Goal: Information Seeking & Learning: Learn about a topic

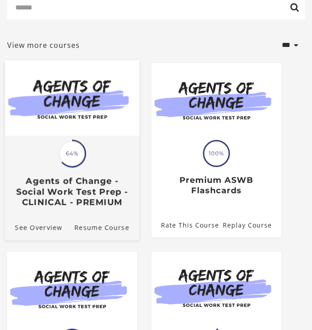
scroll to position [135, 0]
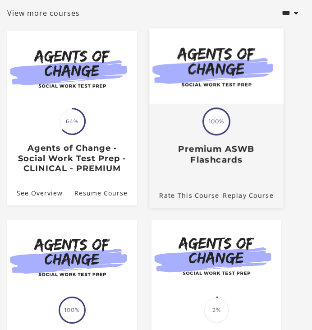
click at [211, 151] on h3 "Premium ASWB Flashcards" at bounding box center [216, 154] width 119 height 21
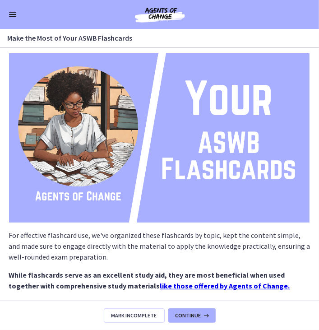
scroll to position [88, 0]
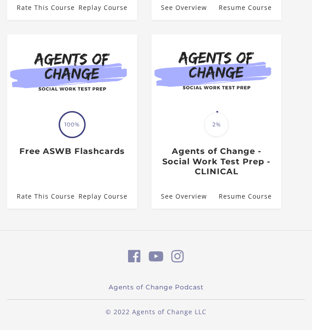
scroll to position [99, 0]
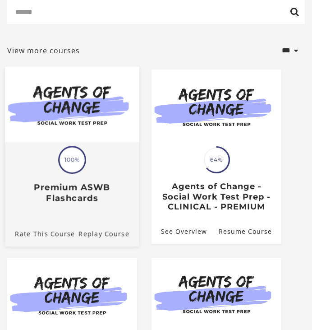
click at [54, 151] on div at bounding box center [72, 113] width 135 height 93
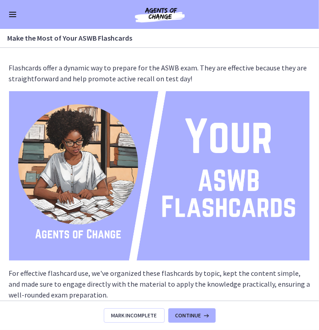
click at [12, 19] on button "Enable menu" at bounding box center [12, 14] width 11 height 11
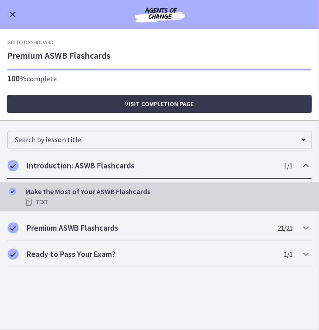
click at [10, 20] on div "Go to Dashboard" at bounding box center [159, 14] width 319 height 29
click at [13, 17] on button "Enable menu" at bounding box center [12, 14] width 11 height 11
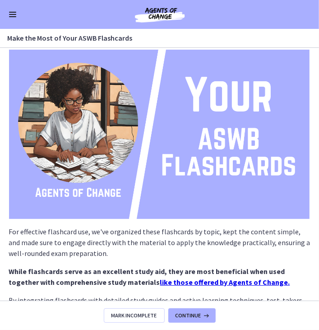
scroll to position [88, 0]
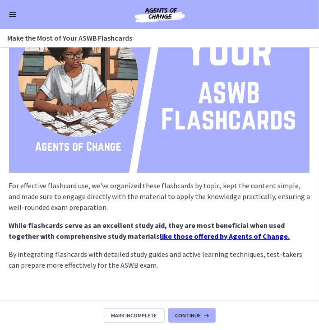
click at [16, 18] on button "Enable menu" at bounding box center [12, 14] width 11 height 11
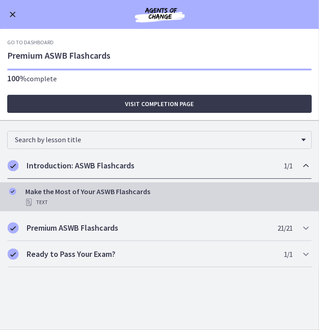
click at [8, 13] on button "Enable menu" at bounding box center [12, 14] width 11 height 11
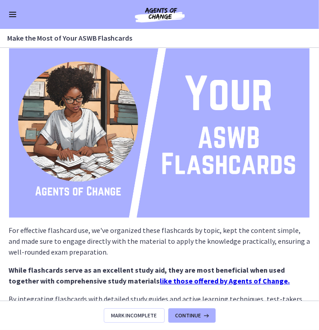
scroll to position [0, 0]
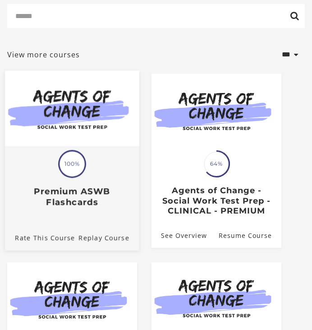
click at [90, 167] on div "Translation missing: en.liquid.partials.dashboard_course_card.progress_descript…" at bounding box center [72, 185] width 135 height 43
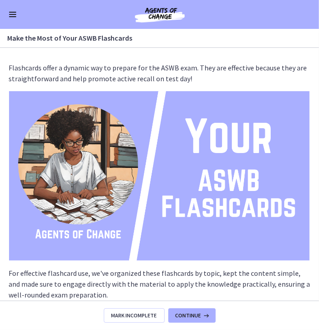
scroll to position [88, 0]
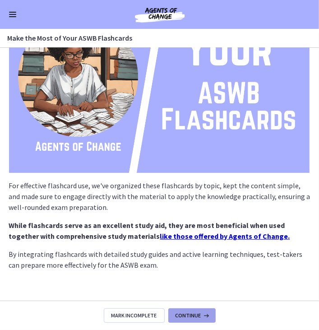
click at [207, 317] on icon at bounding box center [205, 315] width 9 height 7
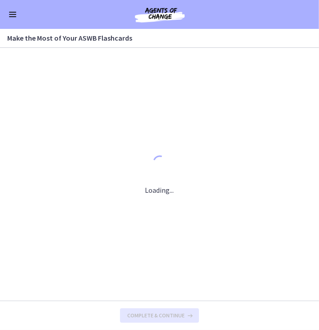
scroll to position [0, 0]
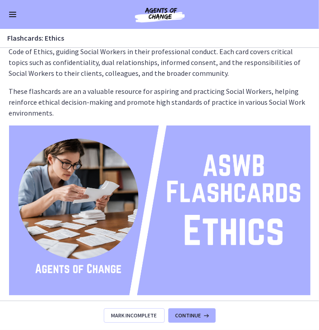
scroll to position [52, 0]
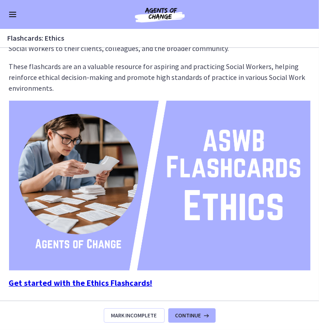
click at [115, 284] on strong "Get started with the Ethics Flashcards!" at bounding box center [81, 283] width 144 height 10
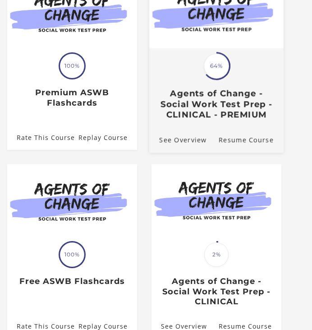
scroll to position [144, 0]
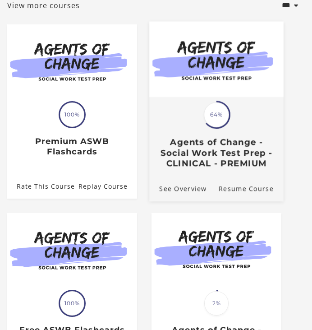
click at [227, 108] on span at bounding box center [216, 114] width 37 height 37
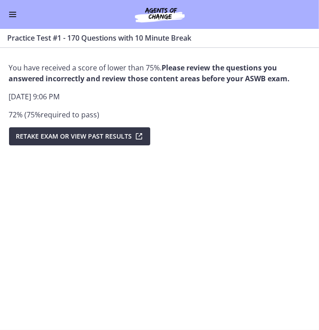
click at [49, 140] on span "Retake Exam OR View Past Results" at bounding box center [74, 136] width 116 height 11
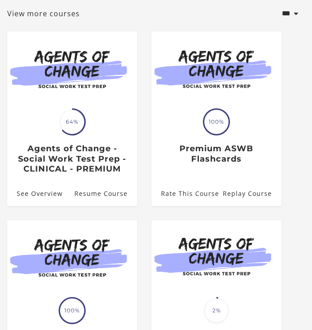
scroll to position [135, 0]
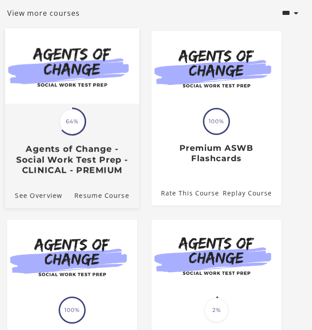
click at [82, 135] on div "Translation missing: en.liquid.partials.dashboard_course_card.progress_descript…" at bounding box center [72, 122] width 28 height 28
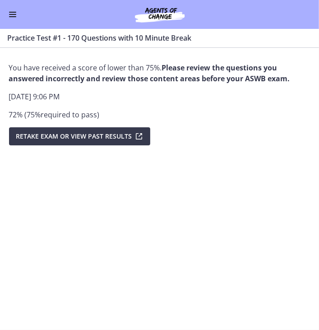
click at [14, 20] on div "Go to Dashboard" at bounding box center [159, 14] width 319 height 29
click at [13, 16] on span "Enable menu" at bounding box center [12, 16] width 7 height 1
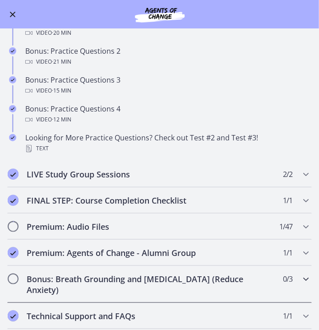
scroll to position [454, 0]
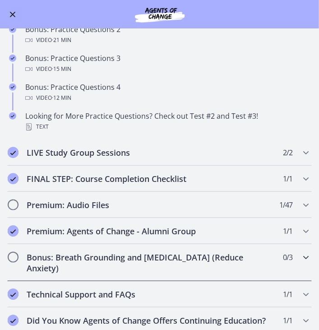
click at [43, 256] on h2 "Bonus: Breath Grounding and Guided Imagery (Reduce Anxiety)" at bounding box center [151, 263] width 249 height 22
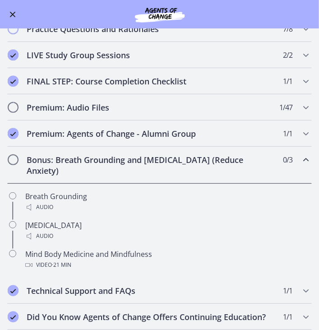
scroll to position [310, 0]
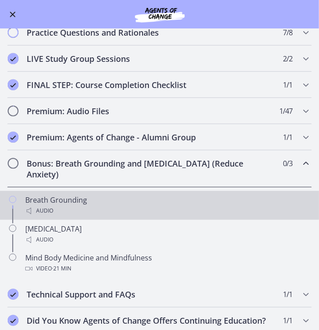
click at [17, 198] on div "Chapters" at bounding box center [12, 209] width 11 height 29
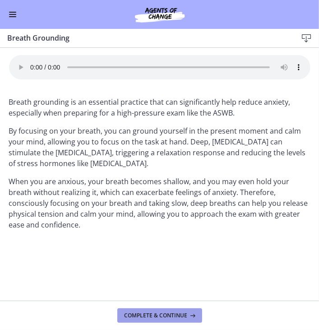
click at [161, 317] on span "Complete & continue" at bounding box center [156, 315] width 63 height 7
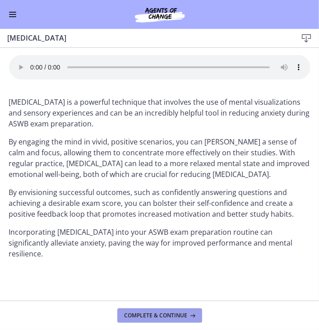
click at [161, 317] on span "Complete & continue" at bounding box center [156, 315] width 63 height 7
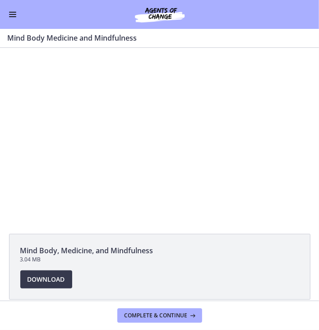
scroll to position [37, 0]
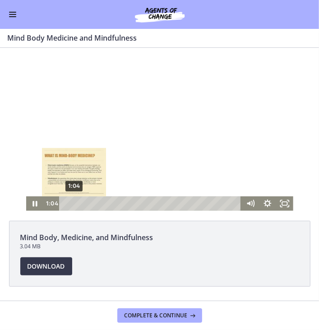
click at [74, 203] on div "1:04" at bounding box center [151, 203] width 172 height 14
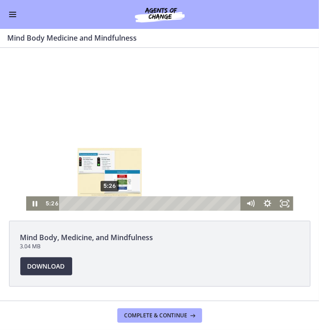
click at [107, 203] on div "5:26" at bounding box center [151, 203] width 172 height 14
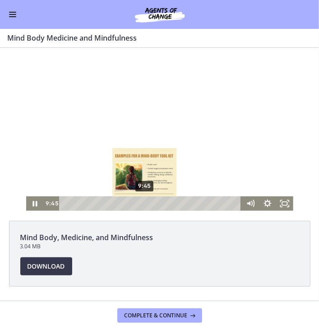
click at [142, 203] on div "9:45" at bounding box center [151, 203] width 172 height 14
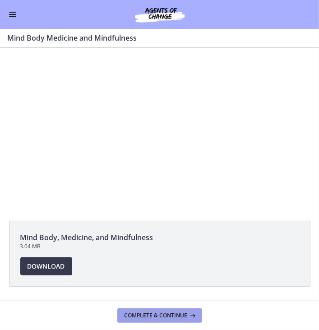
click at [168, 321] on button "Complete & continue" at bounding box center [159, 315] width 85 height 14
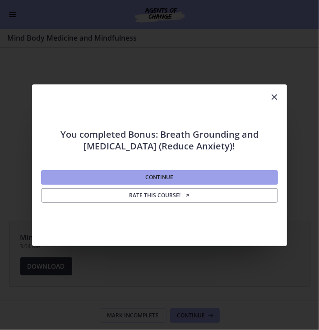
click at [182, 179] on button "Continue" at bounding box center [159, 177] width 237 height 14
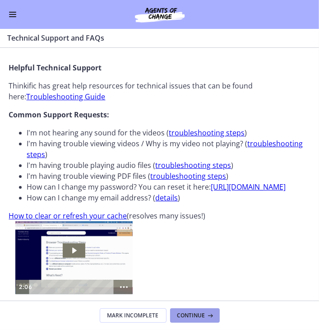
click at [195, 316] on span "Continue" at bounding box center [191, 315] width 28 height 7
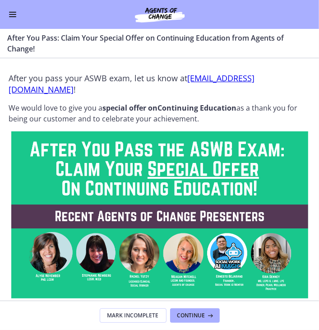
scroll to position [263, 0]
click at [12, 14] on span "Enable menu" at bounding box center [12, 14] width 7 height 1
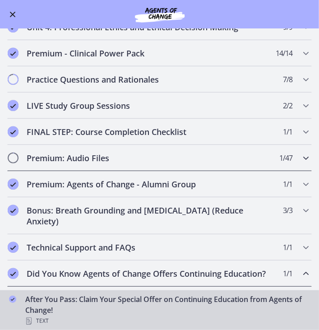
click at [135, 156] on h2 "Premium: Audio Files" at bounding box center [151, 158] width 249 height 11
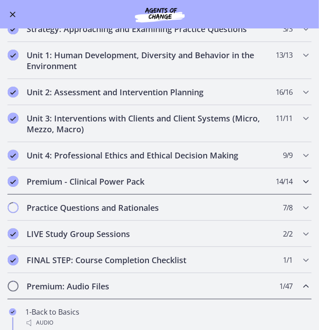
scroll to position [135, 0]
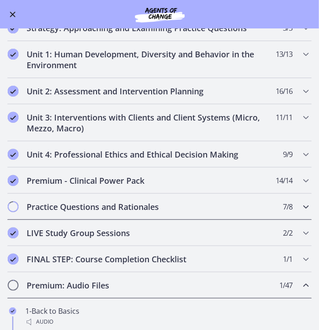
click at [134, 207] on h2 "Practice Questions and Rationales" at bounding box center [151, 206] width 249 height 11
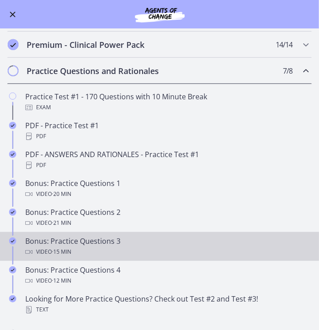
scroll to position [271, 0]
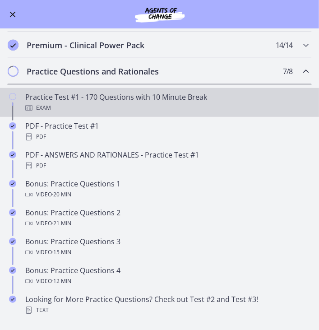
click at [116, 94] on div "Practice Test #1 - 170 Questions with 10 Minute Break Exam" at bounding box center [168, 103] width 287 height 22
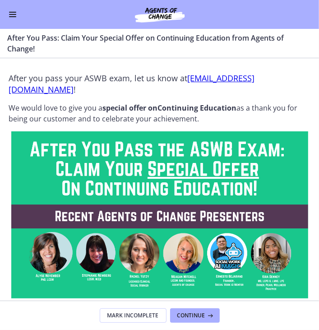
scroll to position [263, 0]
click at [16, 16] on button "Enable menu" at bounding box center [12, 14] width 11 height 11
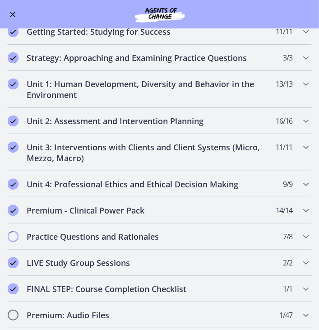
scroll to position [0, 0]
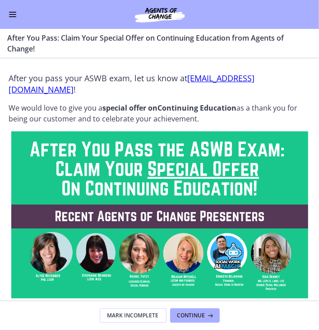
click at [13, 12] on span "Enable menu" at bounding box center [12, 12] width 7 height 1
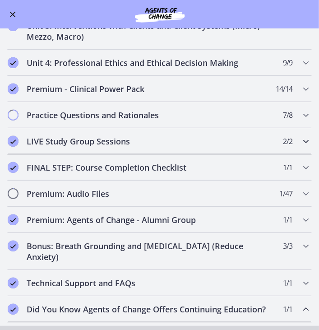
scroll to position [172, 0]
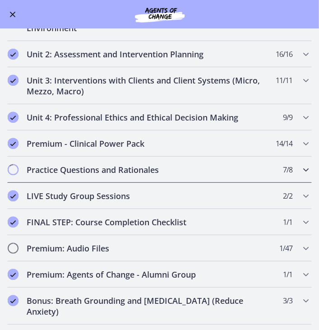
click at [123, 166] on h2 "Practice Questions and Rationales" at bounding box center [151, 169] width 249 height 11
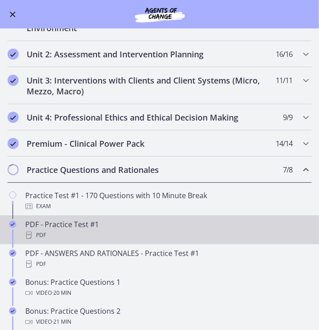
click at [109, 230] on div "PDF" at bounding box center [168, 235] width 287 height 11
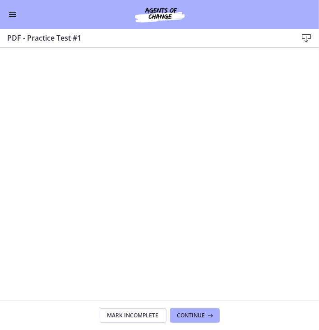
click at [311, 34] on icon at bounding box center [306, 38] width 11 height 11
